Goal: Task Accomplishment & Management: Use online tool/utility

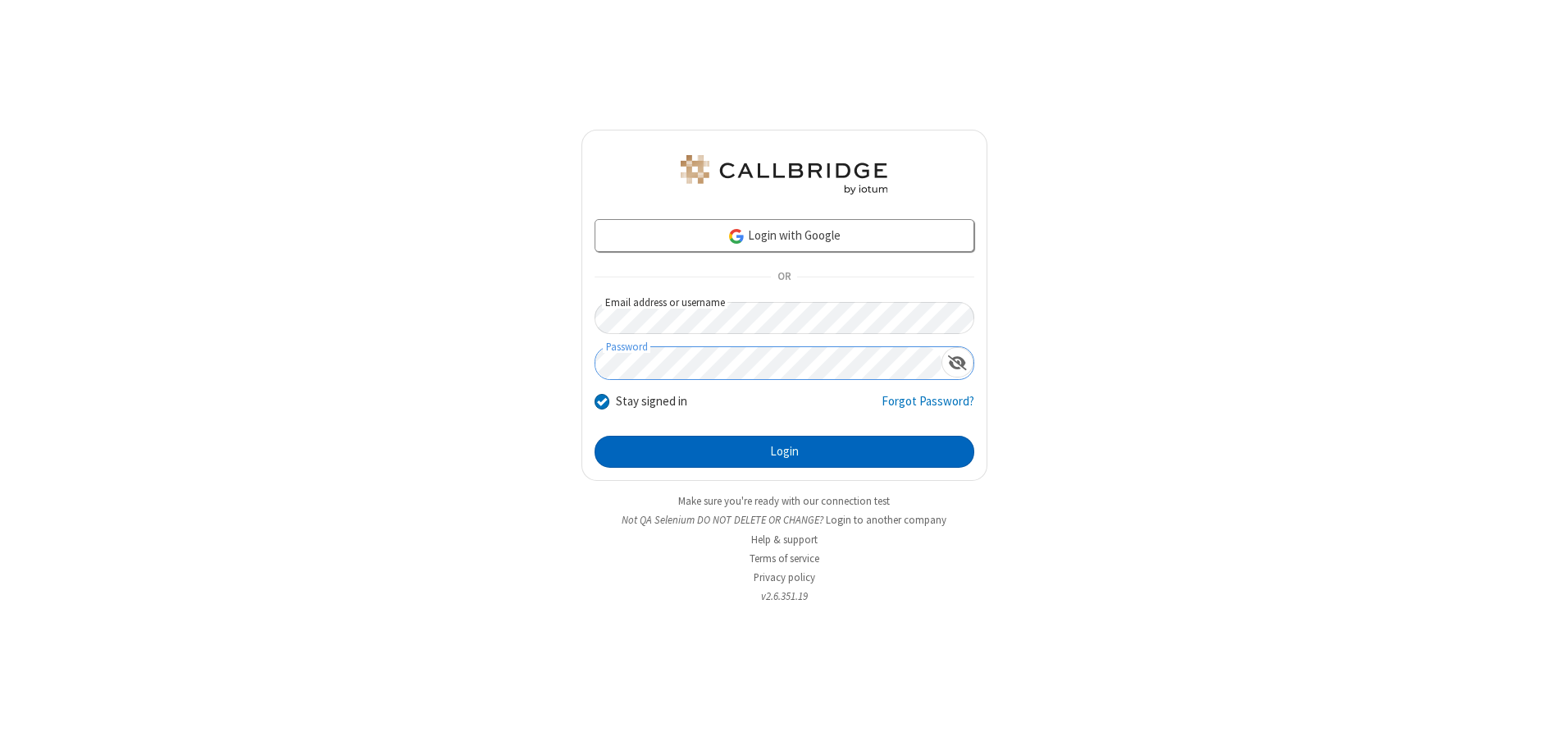
click at [784, 452] on button "Login" at bounding box center [784, 452] width 379 height 33
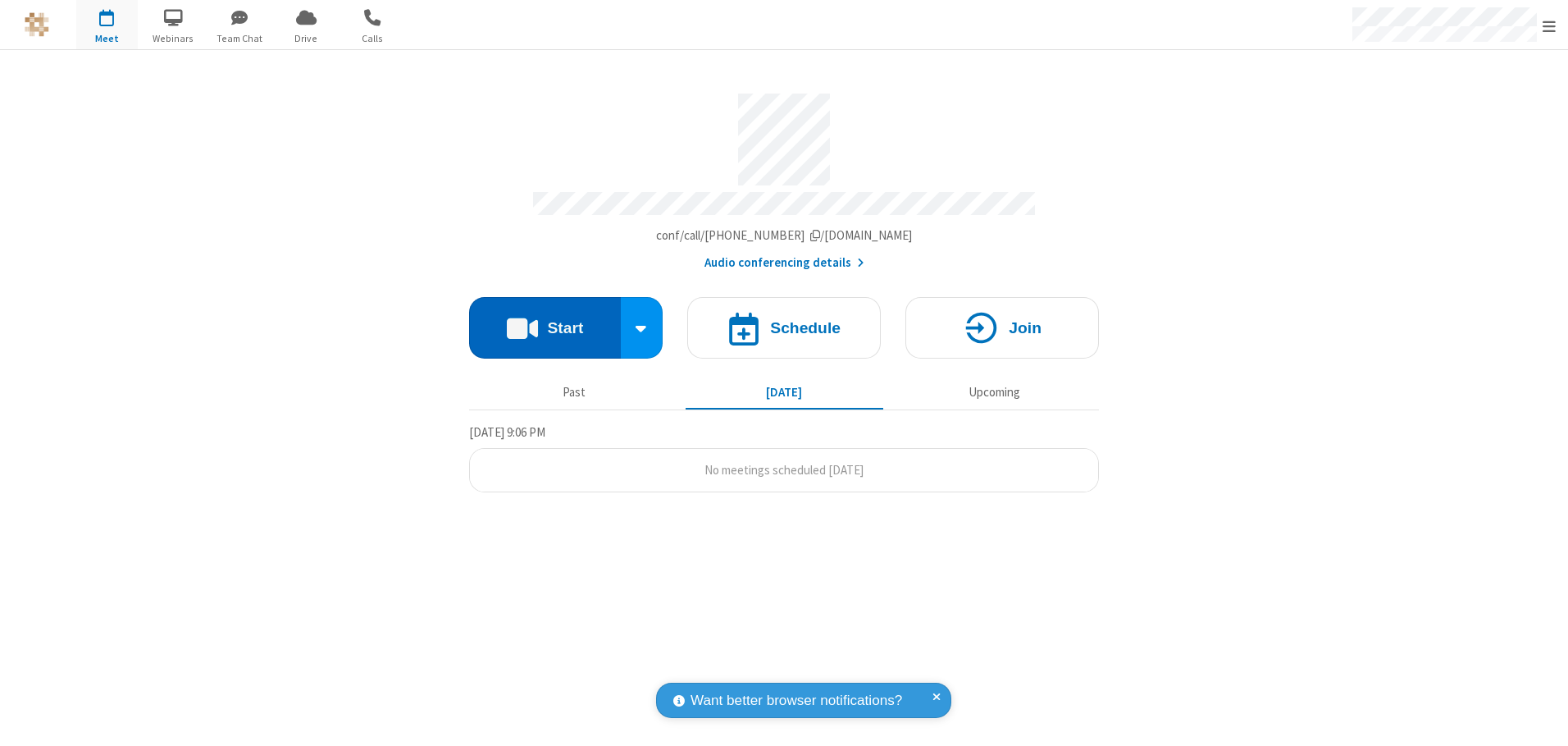
click at [544, 322] on button "Start" at bounding box center [544, 328] width 151 height 62
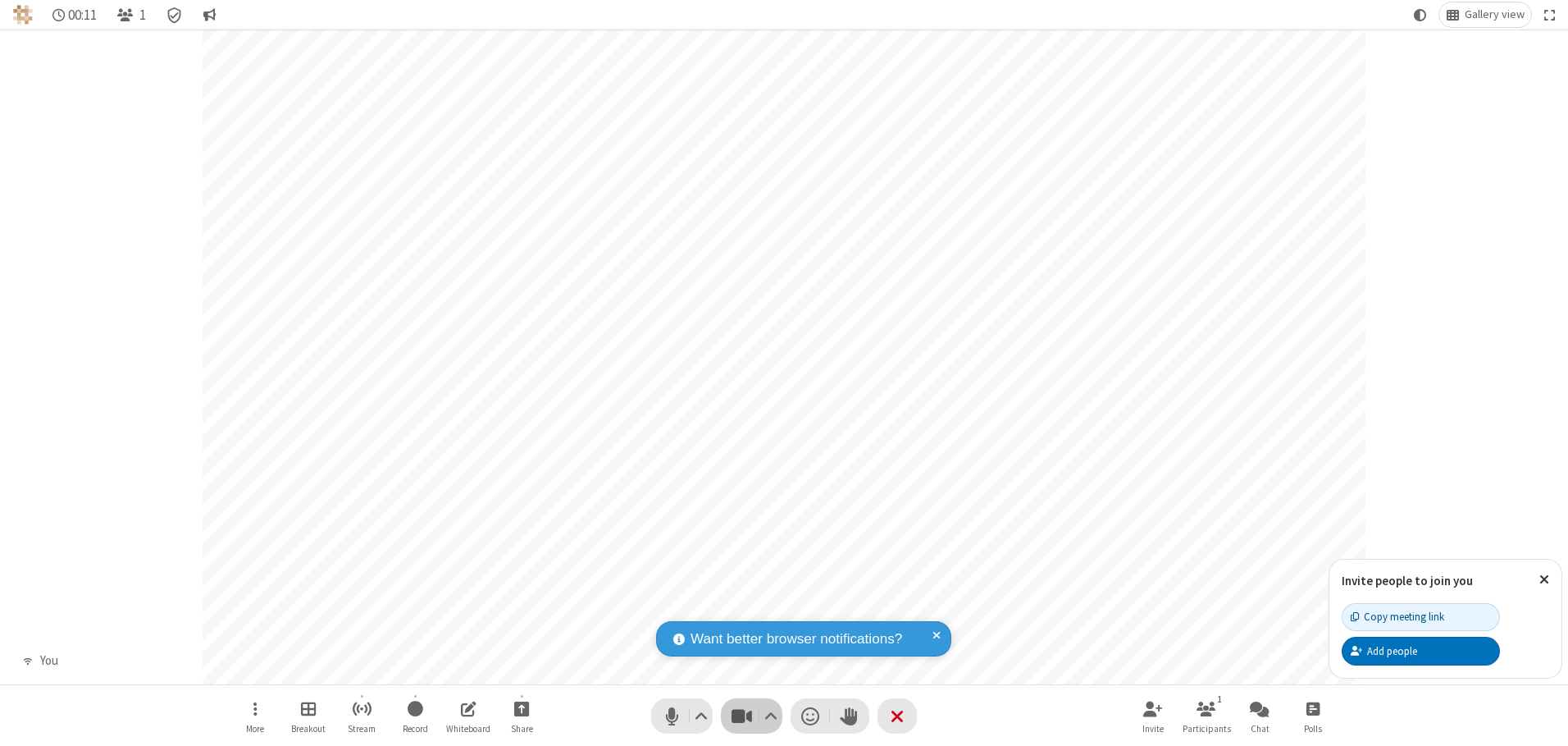
click at [741, 715] on span "Stop video (Alt+V)" at bounding box center [741, 716] width 24 height 23
click at [741, 715] on span "Start video (Alt+V)" at bounding box center [741, 716] width 24 height 23
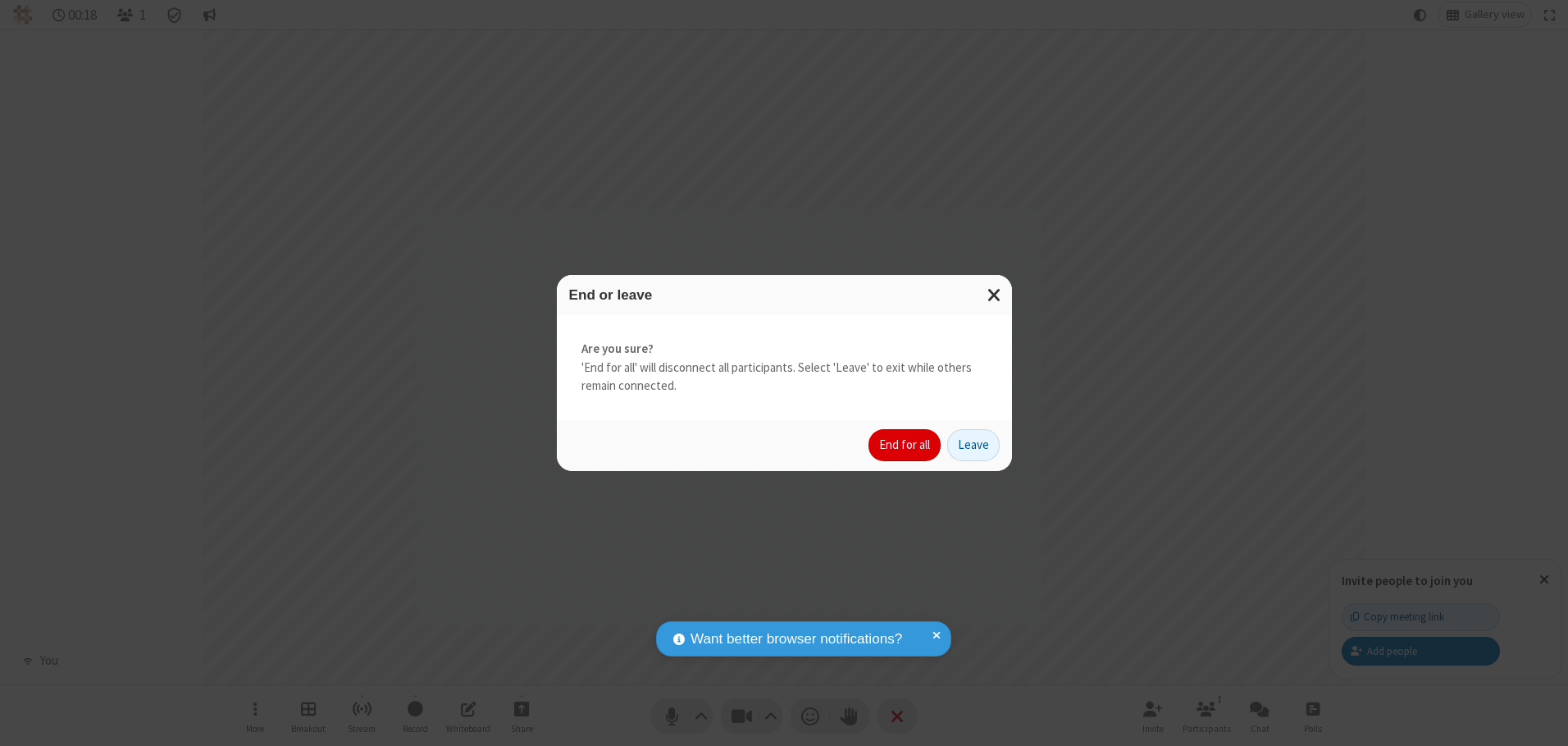
click at [905, 445] on button "End for all" at bounding box center [904, 445] width 72 height 33
